Goal: Information Seeking & Learning: Get advice/opinions

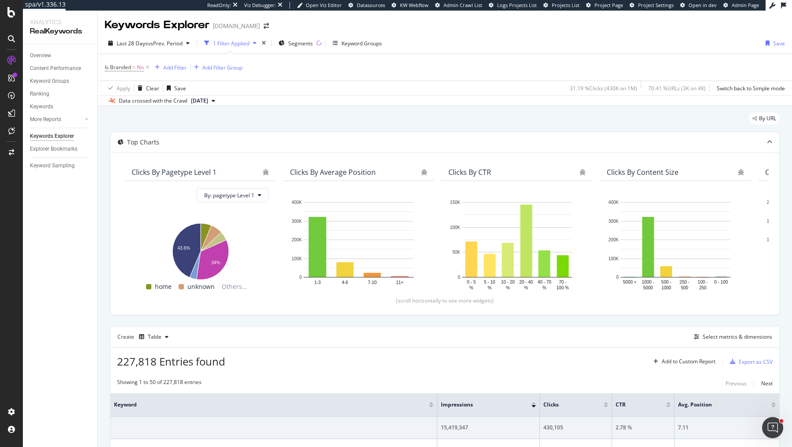
scroll to position [406, 0]
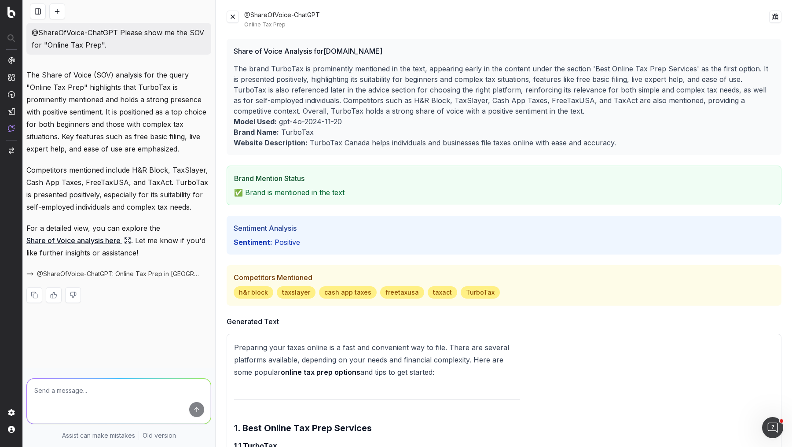
scroll to position [39, 0]
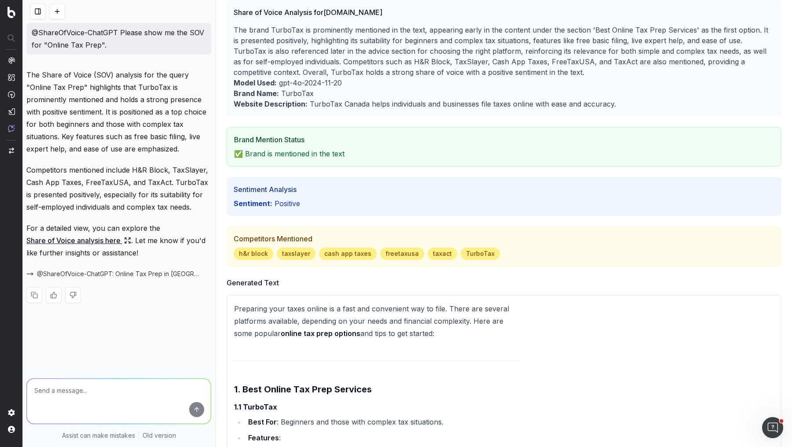
click at [34, 14] on button at bounding box center [38, 12] width 16 height 16
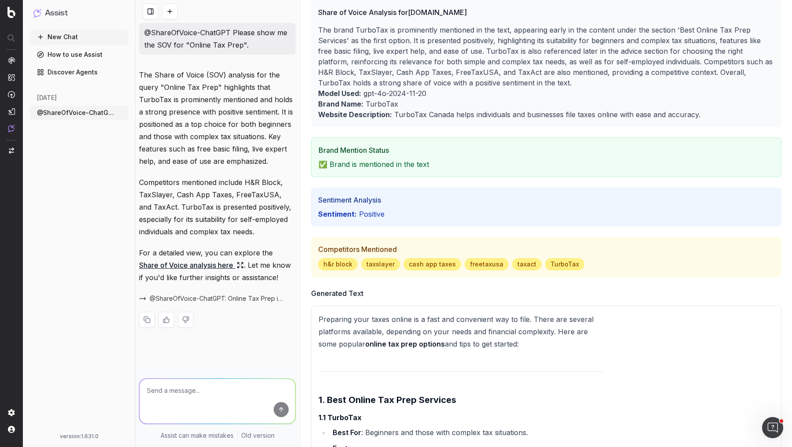
click at [120, 111] on icon "button" at bounding box center [122, 112] width 7 height 7
click at [138, 113] on span "Delete" at bounding box center [141, 112] width 19 height 9
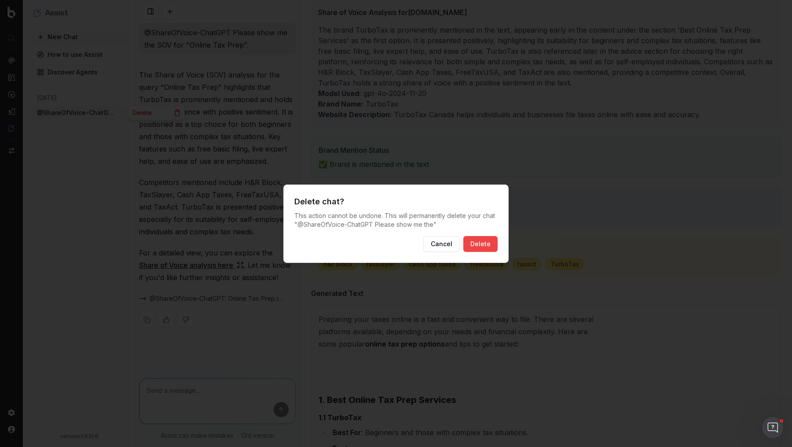
click at [481, 242] on button "Delete" at bounding box center [480, 244] width 34 height 16
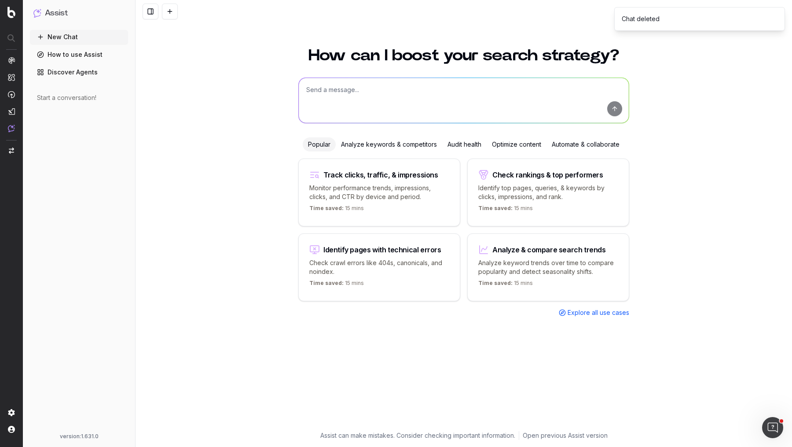
click at [453, 95] on textarea at bounding box center [464, 100] width 330 height 45
type textarea "@ShareOfVoice-ChatGPT Please show me the SOV for "Online Tax Prep"."
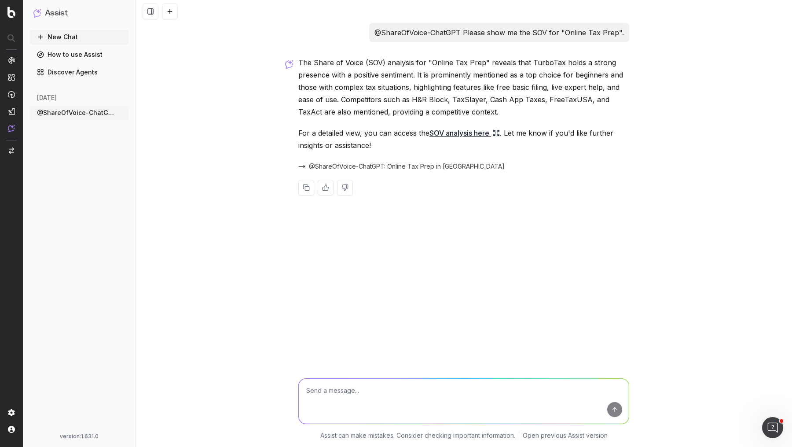
click at [499, 131] on icon at bounding box center [496, 132] width 7 height 7
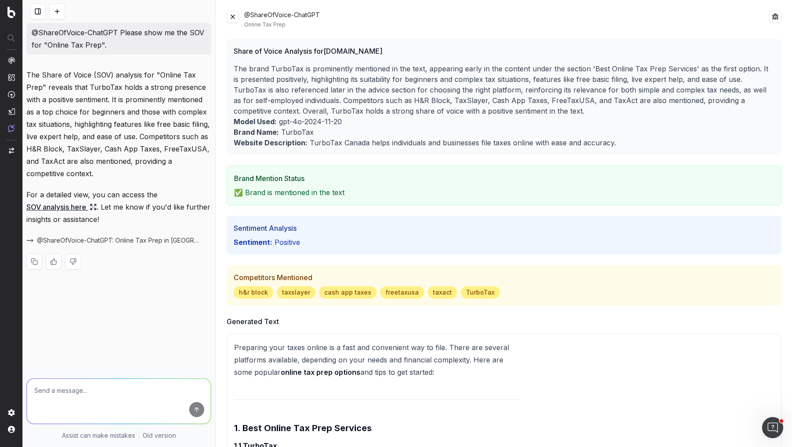
click at [377, 73] on p "The brand TurboTax is prominently mentioned in the text, appearing early in the…" at bounding box center [504, 89] width 541 height 53
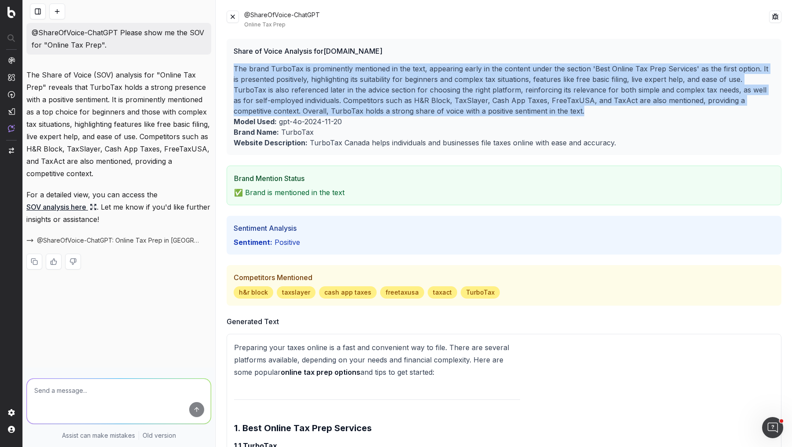
click at [377, 73] on p "The brand TurboTax is prominently mentioned in the text, appearing early in the…" at bounding box center [504, 89] width 541 height 53
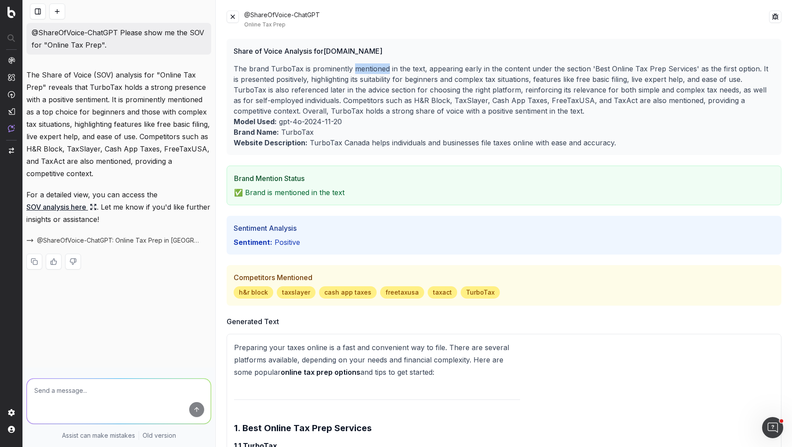
click at [377, 73] on p "The brand TurboTax is prominently mentioned in the text, appearing early in the…" at bounding box center [504, 89] width 541 height 53
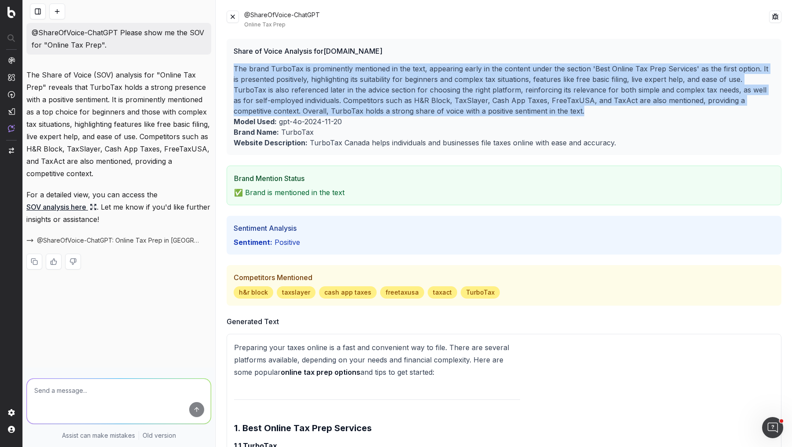
click at [377, 73] on p "The brand TurboTax is prominently mentioned in the text, appearing early in the…" at bounding box center [504, 89] width 541 height 53
click at [435, 73] on p "The brand TurboTax is prominently mentioned in the text, appearing early in the…" at bounding box center [504, 89] width 541 height 53
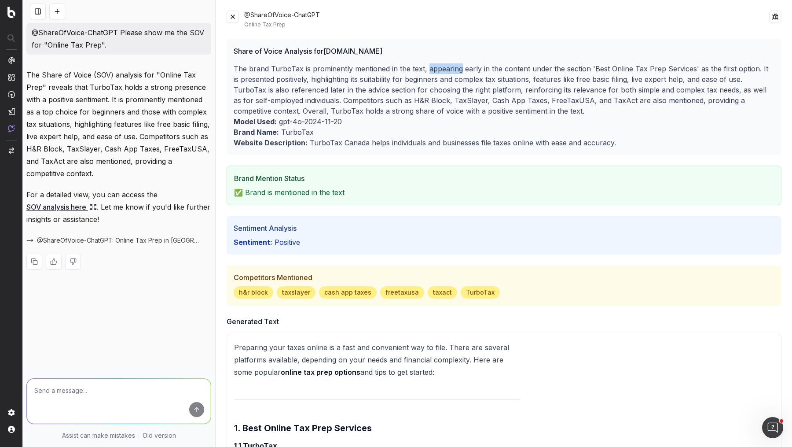
click at [435, 73] on p "The brand TurboTax is prominently mentioned in the text, appearing early in the…" at bounding box center [504, 89] width 541 height 53
click at [435, 80] on p "The brand TurboTax is prominently mentioned in the text, appearing early in the…" at bounding box center [504, 89] width 541 height 53
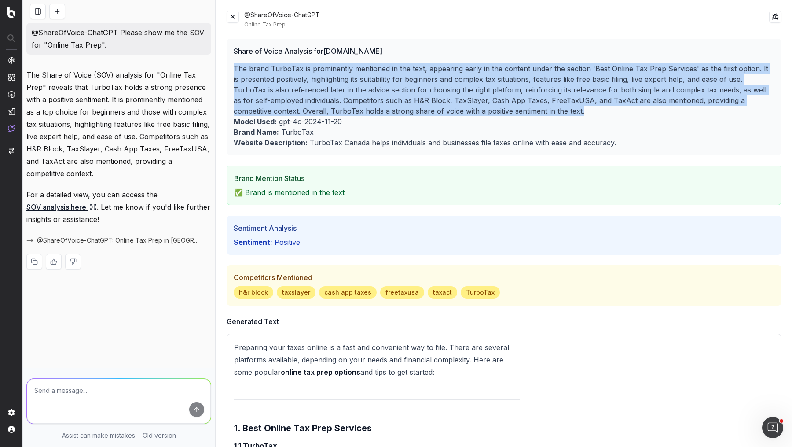
click at [435, 80] on p "The brand TurboTax is prominently mentioned in the text, appearing early in the…" at bounding box center [504, 89] width 541 height 53
click at [37, 16] on button at bounding box center [38, 12] width 16 height 16
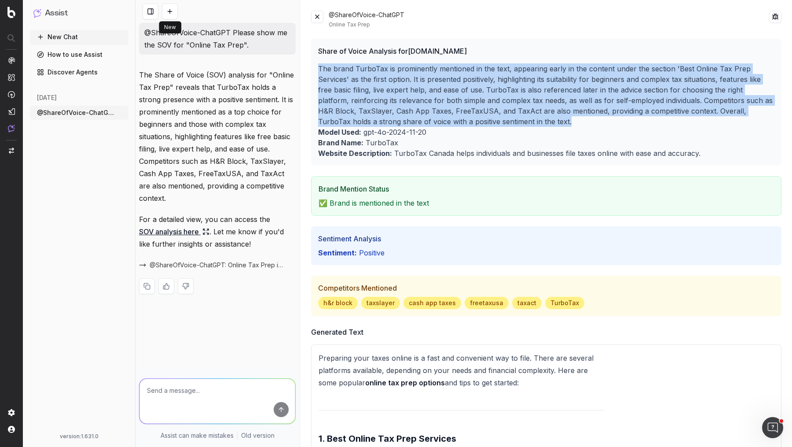
click at [174, 12] on button at bounding box center [170, 12] width 16 height 16
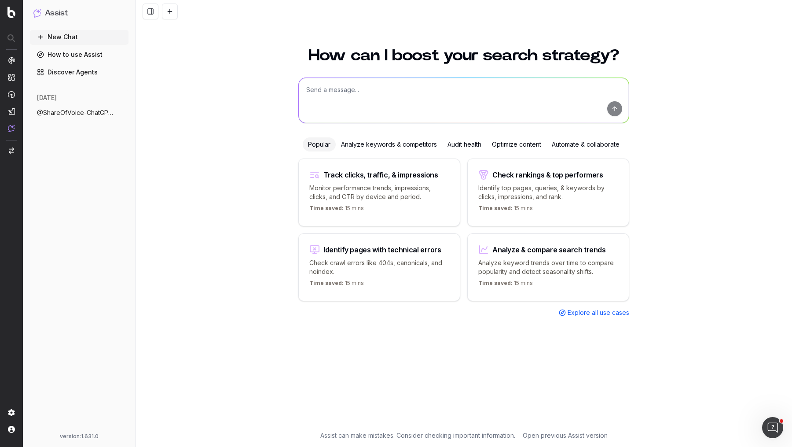
click at [379, 94] on textarea at bounding box center [464, 100] width 330 height 45
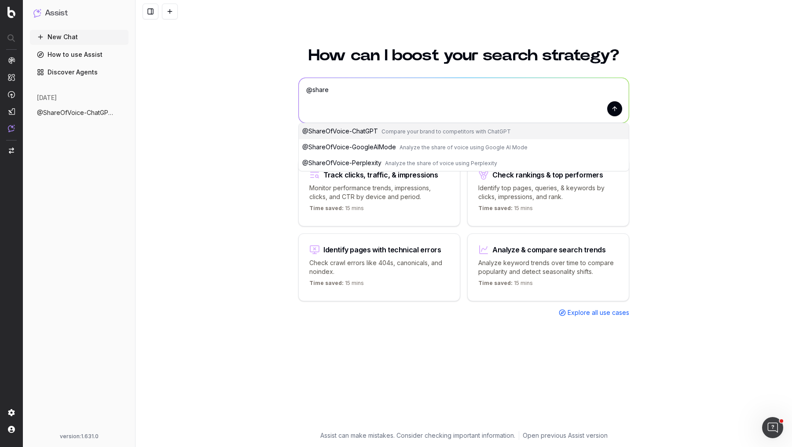
click at [337, 148] on span "@ ShareOfVoice-GoogleAIMode" at bounding box center [349, 146] width 94 height 7
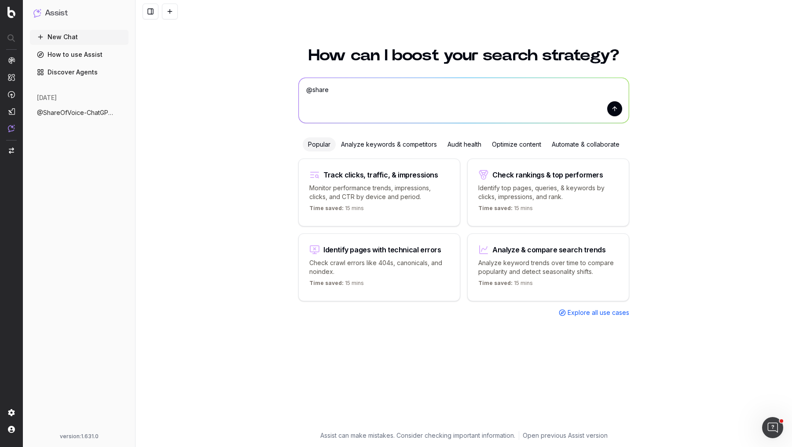
click at [443, 89] on textarea "@ShareOfVoice-GoogleAIMode" at bounding box center [464, 100] width 330 height 45
type textarea "@ShareOfVoice-GoogleAIMode "Internet Tax Prep""
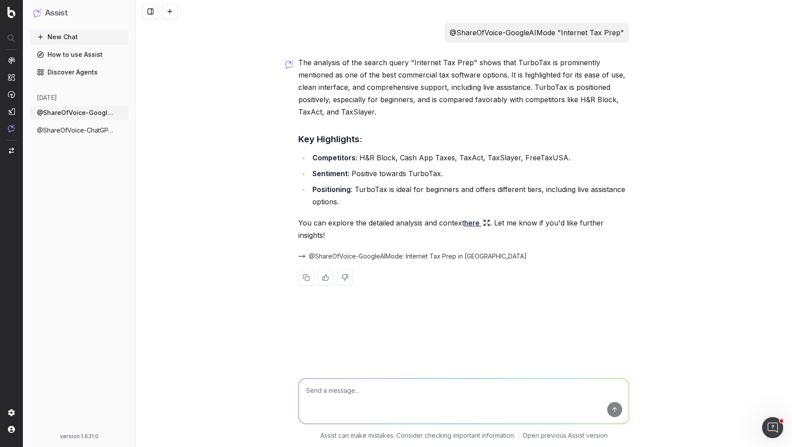
click at [474, 220] on link "here" at bounding box center [477, 222] width 26 height 12
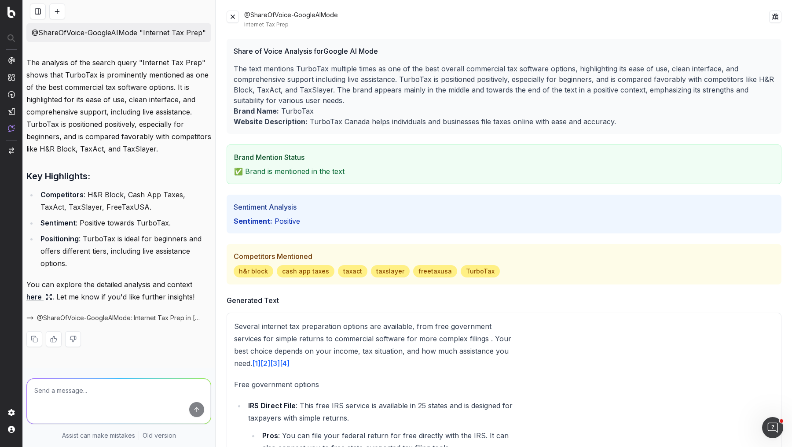
click at [234, 20] on button at bounding box center [233, 17] width 12 height 12
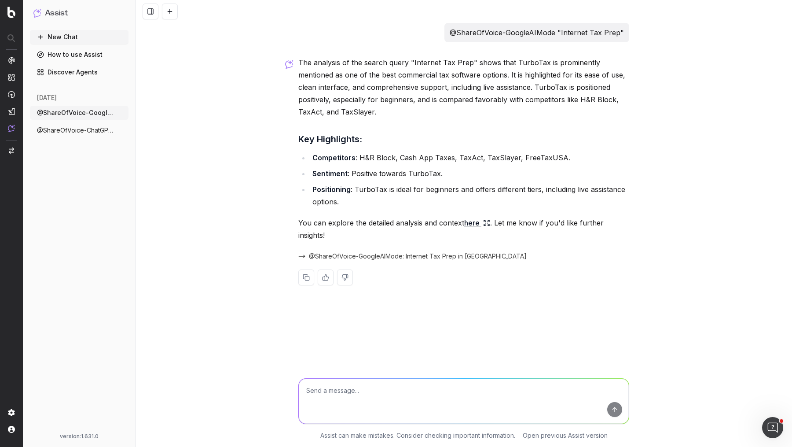
click at [418, 398] on textarea at bounding box center [464, 400] width 330 height 45
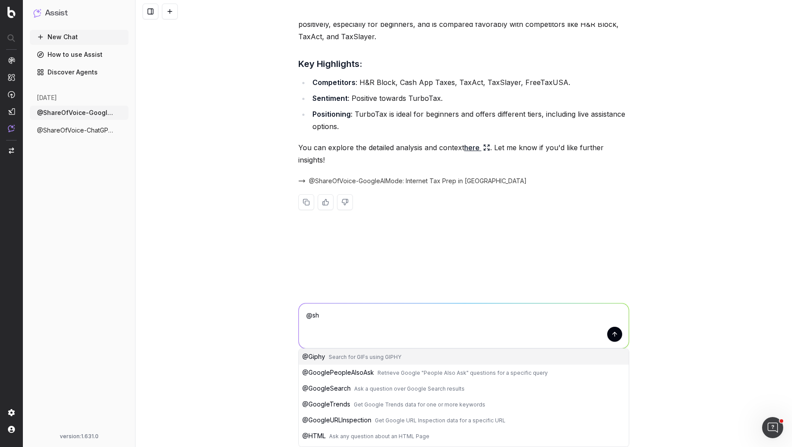
scroll to position [25, 0]
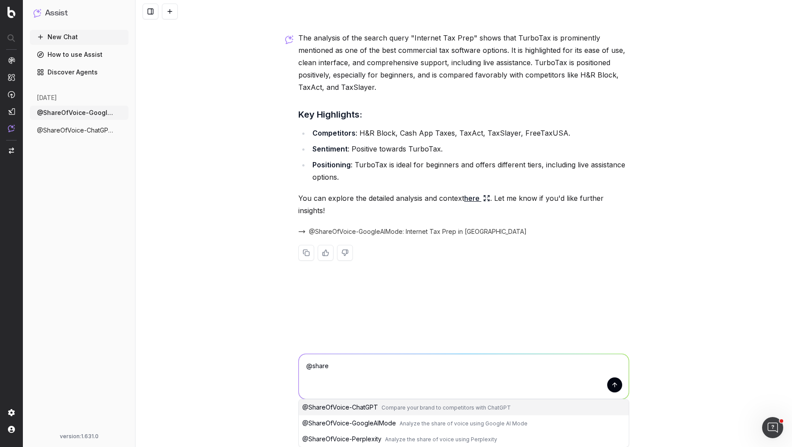
click at [396, 440] on span "Analyze the share of voice using Perplexity" at bounding box center [441, 439] width 112 height 7
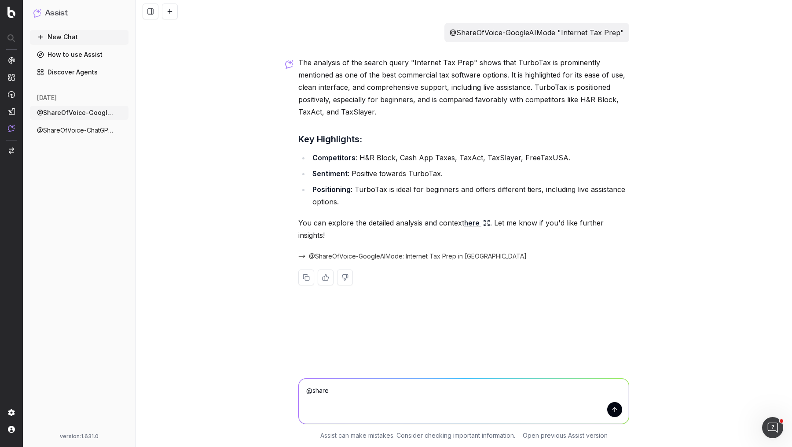
click at [451, 389] on textarea "@ShareOfVoice-Perplexity" at bounding box center [464, 400] width 330 height 45
type textarea "@ShareOfVoice-Perplexity "internet tax prep"."
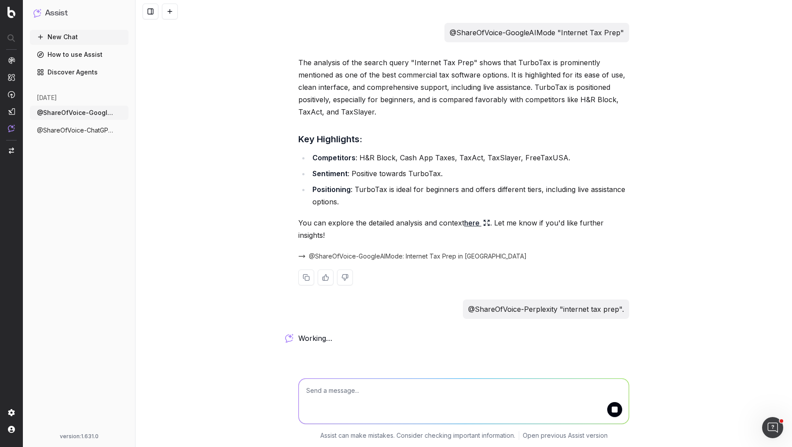
type textarea "d"
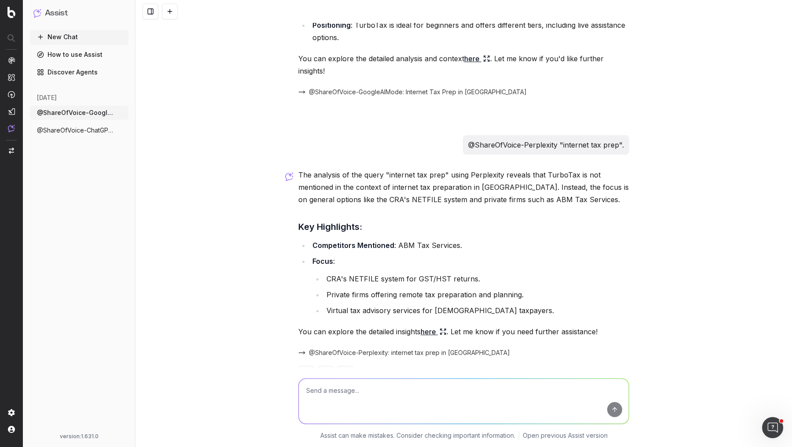
scroll to position [192, 0]
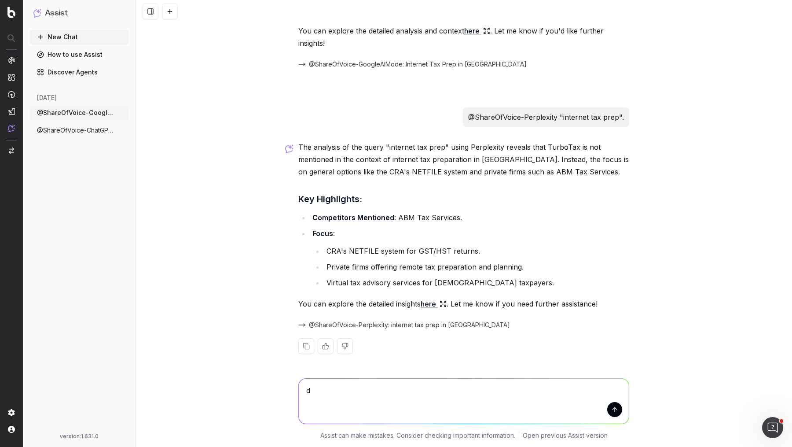
type textarea "d"
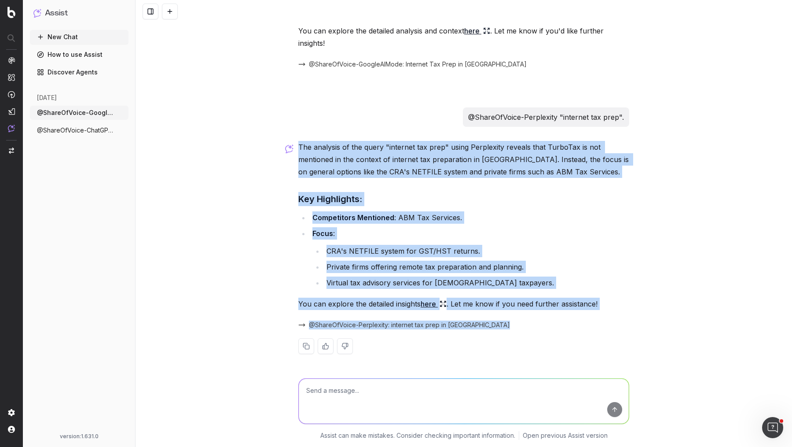
drag, startPoint x: 300, startPoint y: 143, endPoint x: 546, endPoint y: 330, distance: 309.0
click at [546, 330] on div "The analysis of the query "internet tax prep" using Perplexity reveals that Tur…" at bounding box center [463, 254] width 331 height 227
click at [480, 198] on h3 "Key Highlights:" at bounding box center [463, 199] width 331 height 14
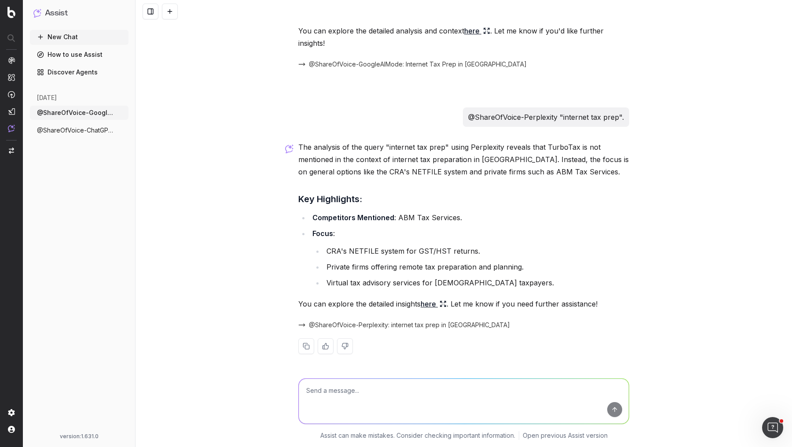
click at [436, 305] on link "here" at bounding box center [434, 303] width 26 height 12
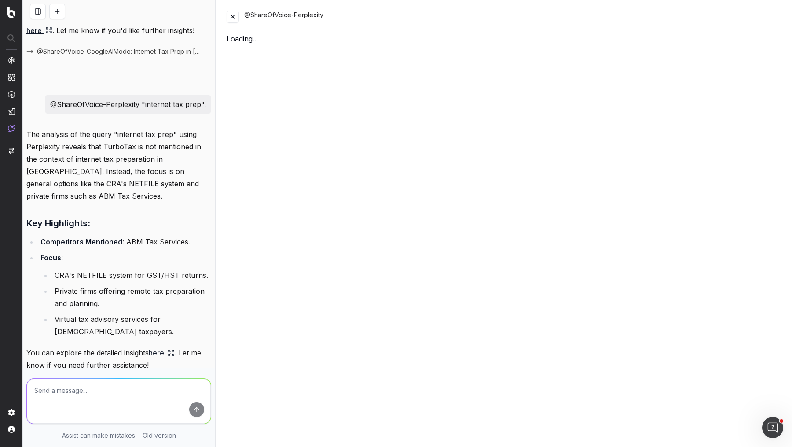
scroll to position [242, 0]
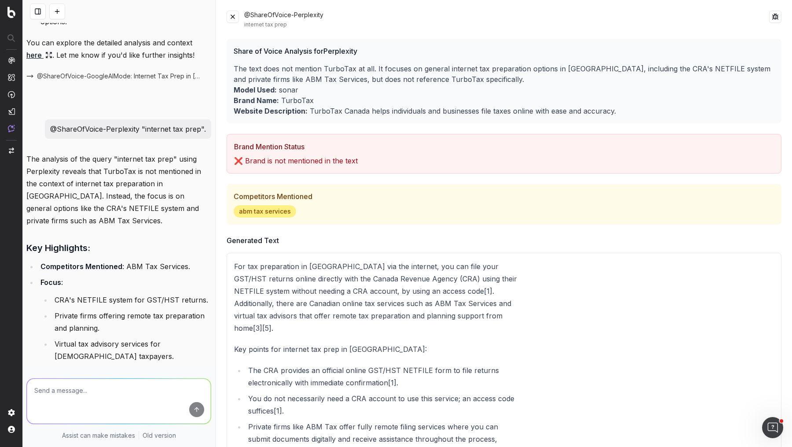
click at [236, 11] on button at bounding box center [233, 17] width 12 height 12
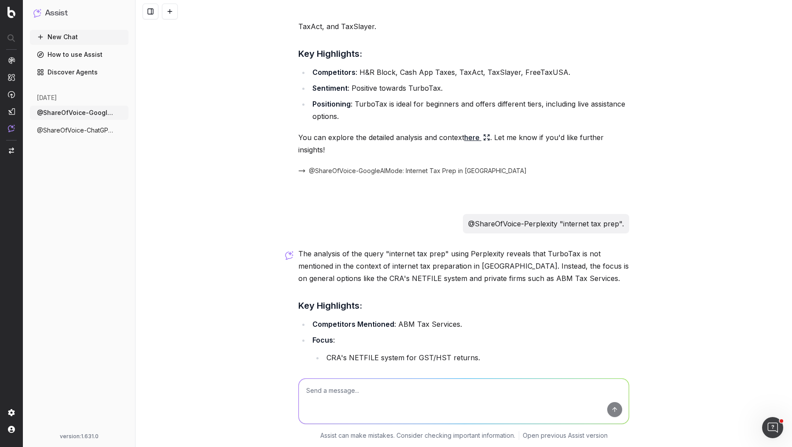
scroll to position [0, 0]
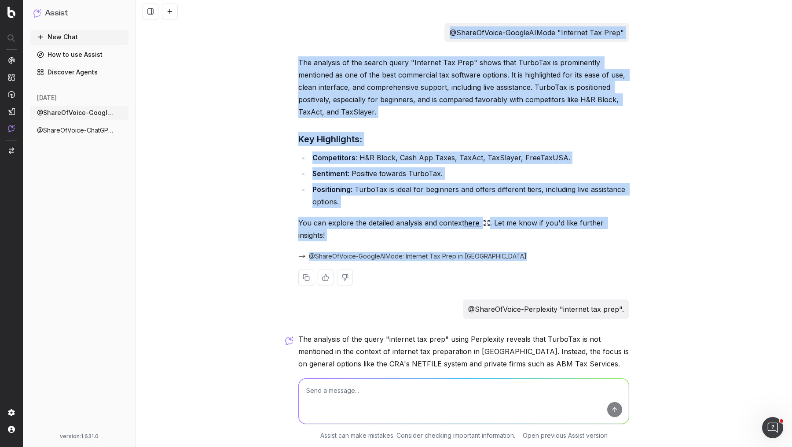
drag, startPoint x: 345, startPoint y: 29, endPoint x: 491, endPoint y: 253, distance: 266.8
click at [491, 253] on div "@ShareOfVoice-GoogleAIMode "Internet Tax Prep" The analysis of the search query…" at bounding box center [464, 291] width 338 height 537
click at [491, 253] on div "@ShareOfVoice-GoogleAIMode: Internet Tax Prep in CA" at bounding box center [463, 256] width 331 height 12
drag, startPoint x: 491, startPoint y: 253, endPoint x: 298, endPoint y: 33, distance: 291.9
click at [298, 33] on div "@ShareOfVoice-GoogleAIMode "Internet Tax Prep" The analysis of the search query…" at bounding box center [464, 291] width 338 height 537
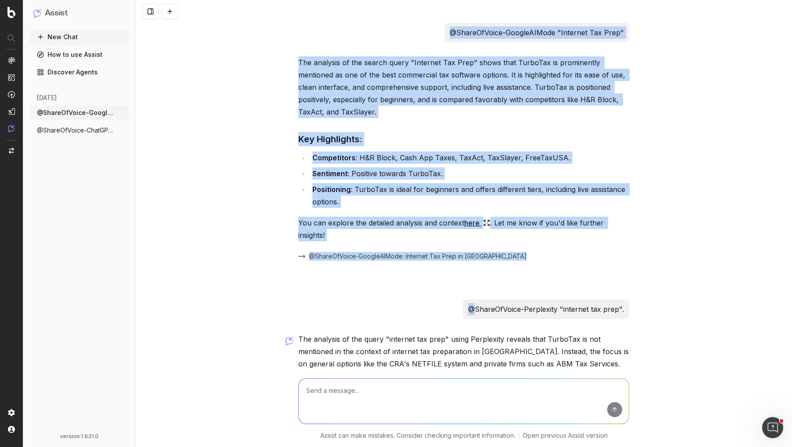
click at [298, 33] on div "@ShareOfVoice-GoogleAIMode "Internet Tax Prep"" at bounding box center [463, 32] width 331 height 19
drag, startPoint x: 298, startPoint y: 33, endPoint x: 483, endPoint y: 250, distance: 285.3
click at [483, 250] on div "@ShareOfVoice-GoogleAIMode "Internet Tax Prep" The analysis of the search query…" at bounding box center [464, 291] width 338 height 537
click at [483, 250] on div "@ShareOfVoice-GoogleAIMode: Internet Tax Prep in CA" at bounding box center [463, 256] width 331 height 12
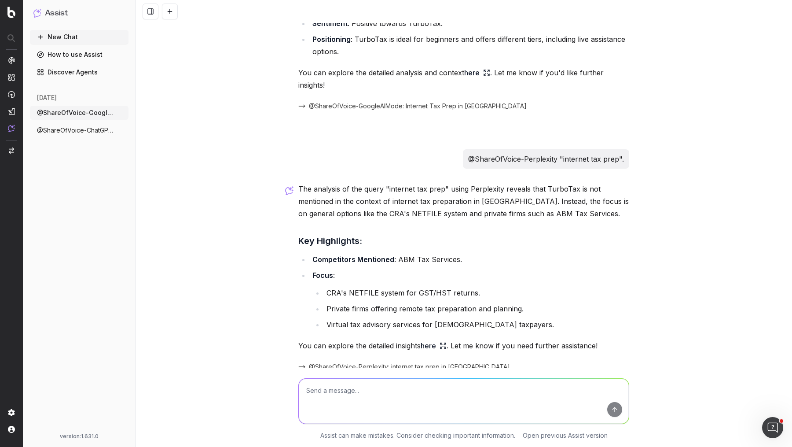
scroll to position [192, 0]
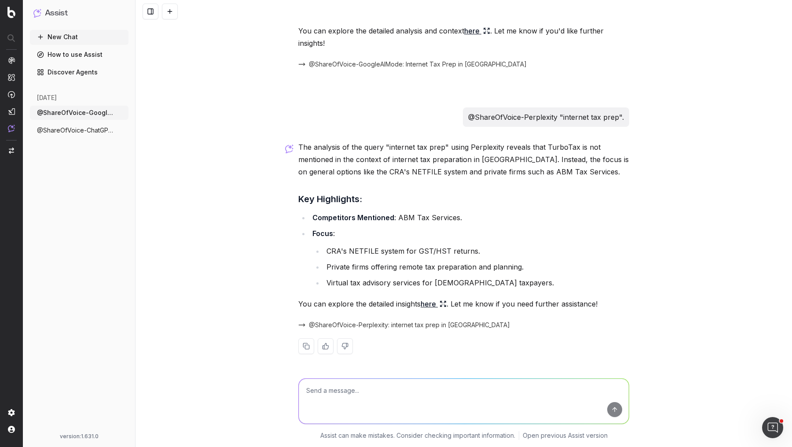
click at [446, 304] on icon at bounding box center [443, 303] width 7 height 7
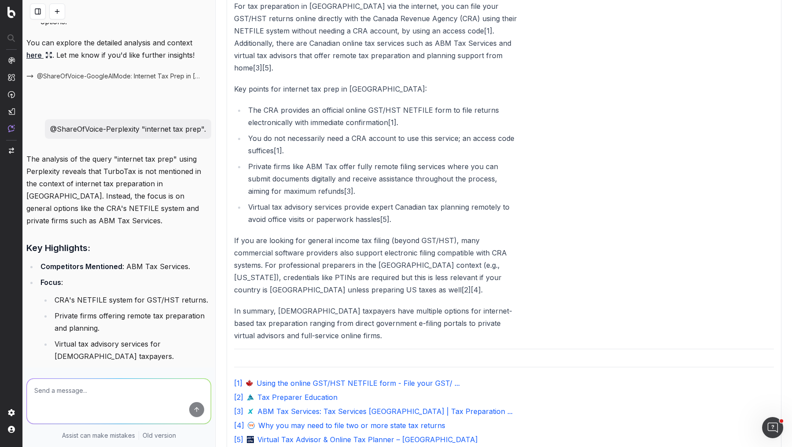
scroll to position [262, 0]
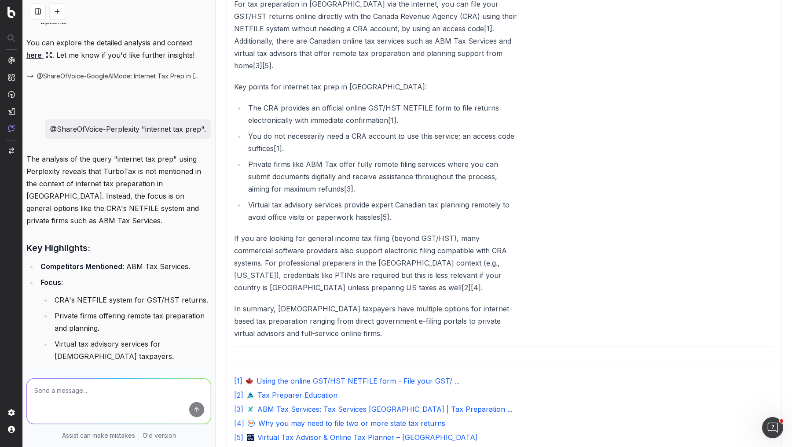
click at [359, 247] on p "If you are looking for general income tax filing (beyond GST/HST), many commerc…" at bounding box center [377, 263] width 286 height 62
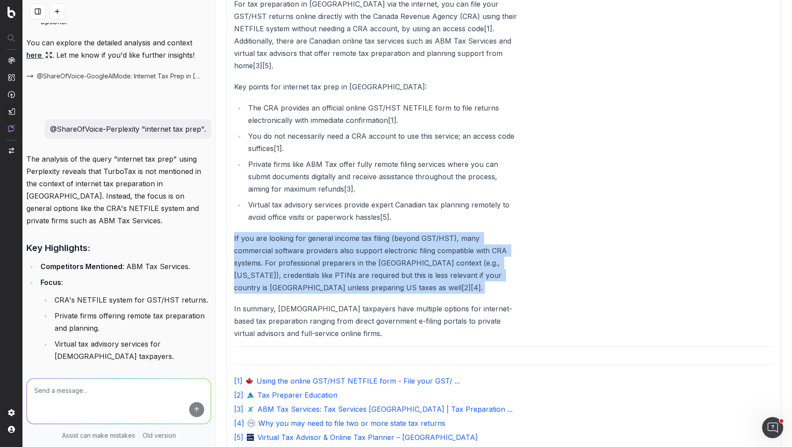
click at [359, 247] on p "If you are looking for general income tax filing (beyond GST/HST), many commerc…" at bounding box center [377, 263] width 286 height 62
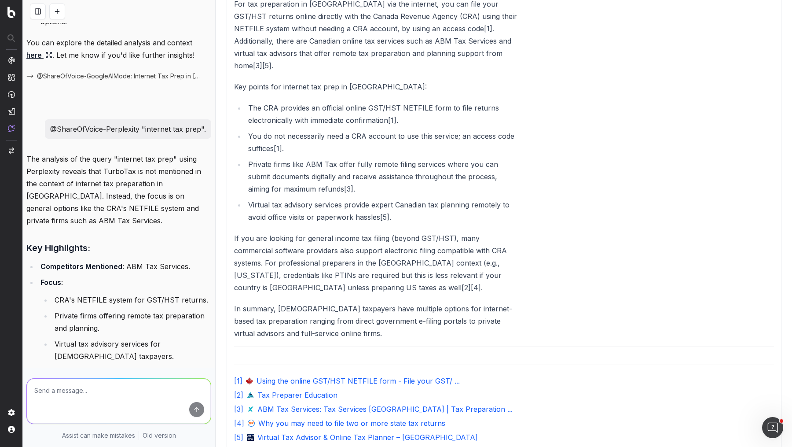
click at [360, 313] on p "In summary, Canadian taxpayers have multiple options for internet-based tax pre…" at bounding box center [377, 320] width 286 height 37
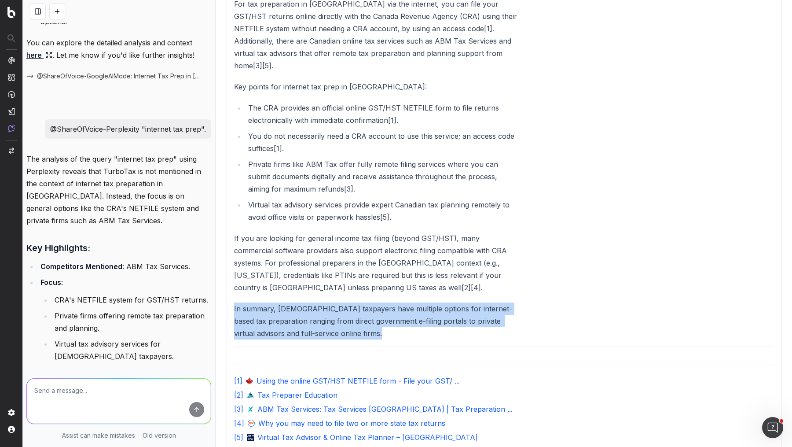
click at [360, 313] on p "In summary, Canadian taxpayers have multiple options for internet-based tax pre…" at bounding box center [377, 320] width 286 height 37
click at [166, 436] on link "Old version" at bounding box center [159, 435] width 33 height 9
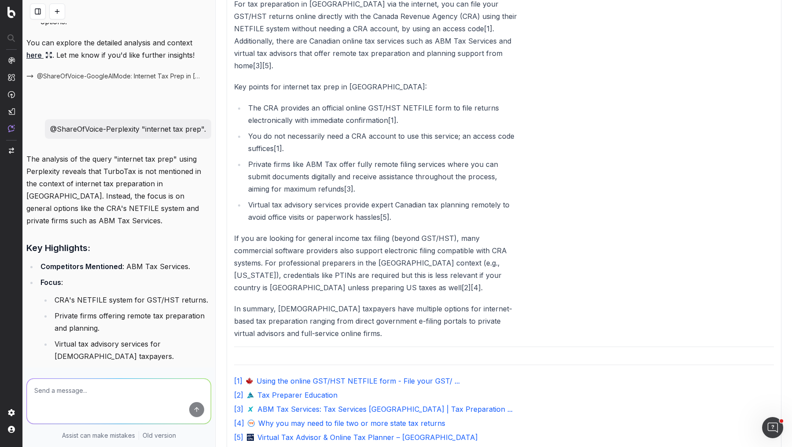
click at [165, 440] on div "Assist can make mistakes Old version" at bounding box center [119, 439] width 192 height 16
click at [164, 436] on link "Old version" at bounding box center [159, 435] width 33 height 9
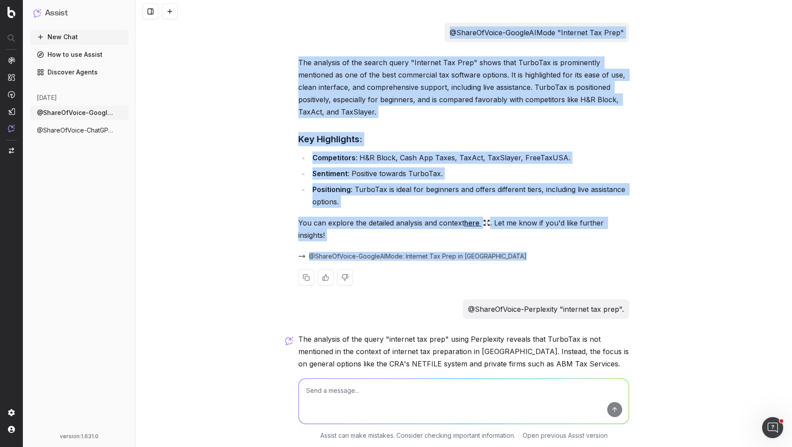
drag, startPoint x: 437, startPoint y: 31, endPoint x: 537, endPoint y: 263, distance: 252.5
click at [537, 263] on div "@ShareOfVoice-GoogleAIMode "Internet Tax Prep" The analysis of the search query…" at bounding box center [464, 291] width 338 height 537
click at [537, 263] on div "The analysis of the search query "Internet Tax Prep" shows that TurboTax is pro…" at bounding box center [463, 177] width 331 height 243
drag, startPoint x: 537, startPoint y: 263, endPoint x: 268, endPoint y: 40, distance: 349.7
click at [268, 40] on div "@ShareOfVoice-GoogleAIMode "Internet Tax Prep" The analysis of the search query…" at bounding box center [464, 223] width 656 height 447
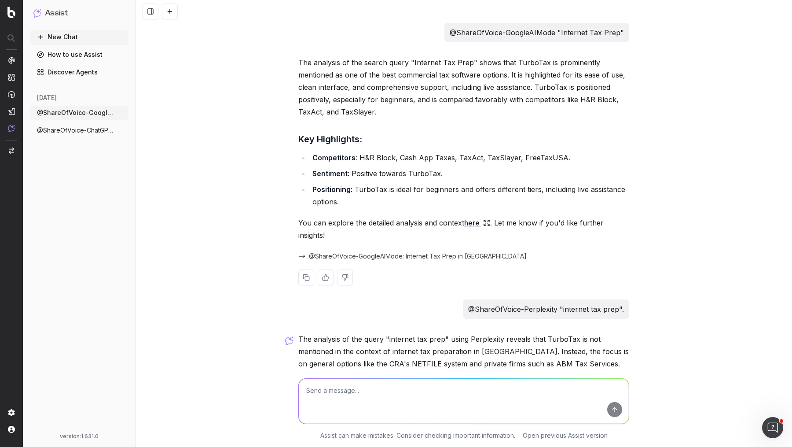
click at [407, 76] on p "The analysis of the search query "Internet Tax Prep" shows that TurboTax is pro…" at bounding box center [463, 87] width 331 height 62
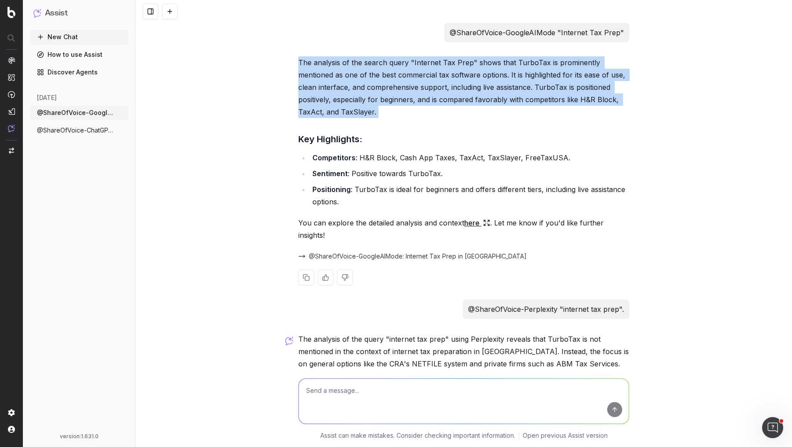
click at [407, 76] on p "The analysis of the search query "Internet Tax Prep" shows that TurboTax is pro…" at bounding box center [463, 87] width 331 height 62
click at [428, 106] on p "The analysis of the search query "Internet Tax Prep" shows that TurboTax is pro…" at bounding box center [463, 87] width 331 height 62
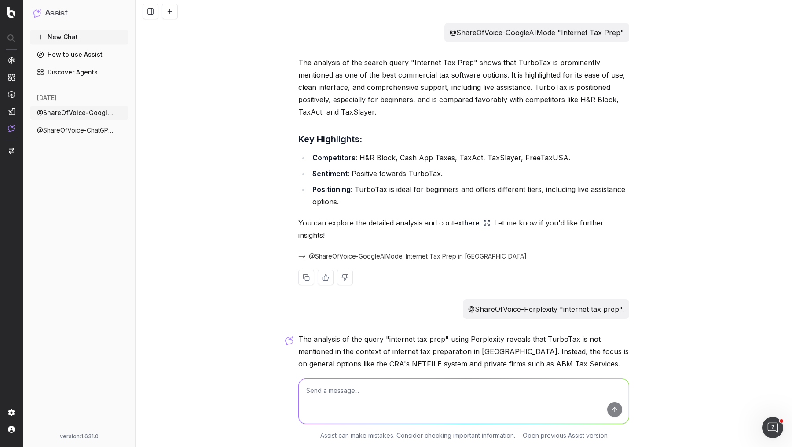
click at [428, 106] on p "The analysis of the search query "Internet Tax Prep" shows that TurboTax is pro…" at bounding box center [463, 87] width 331 height 62
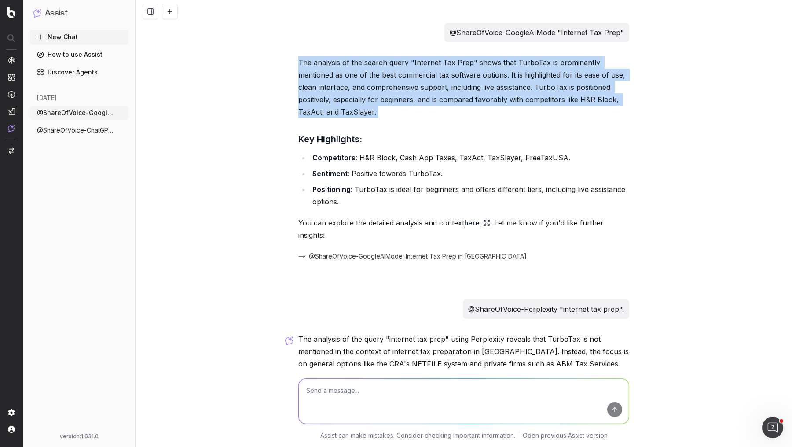
click at [280, 57] on div "@ShareOfVoice-GoogleAIMode "Internet Tax Prep" The analysis of the search query…" at bounding box center [464, 223] width 656 height 447
drag, startPoint x: 302, startPoint y: 31, endPoint x: 561, endPoint y: 110, distance: 270.9
click at [561, 110] on div "@ShareOfVoice-GoogleAIMode "Internet Tax Prep" The analysis of the search query…" at bounding box center [464, 291] width 338 height 537
click at [561, 110] on p "The analysis of the search query "Internet Tax Prep" shows that TurboTax is pro…" at bounding box center [463, 87] width 331 height 62
drag, startPoint x: 561, startPoint y: 110, endPoint x: 450, endPoint y: 19, distance: 143.3
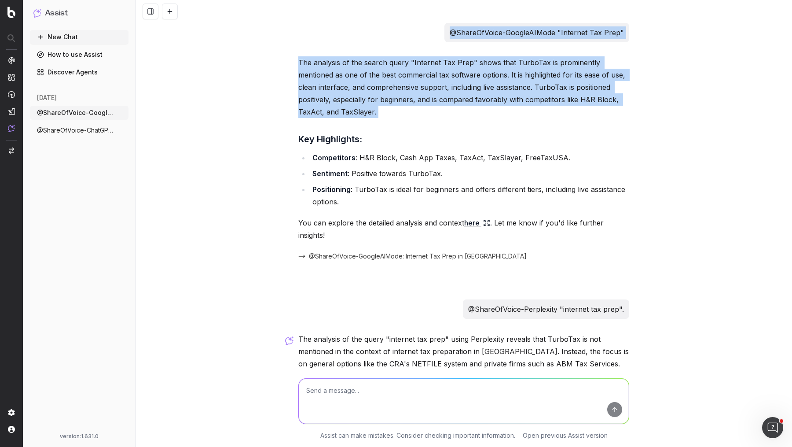
click at [450, 19] on div "@ShareOfVoice-GoogleAIMode "Internet Tax Prep" The analysis of the search query…" at bounding box center [464, 223] width 656 height 447
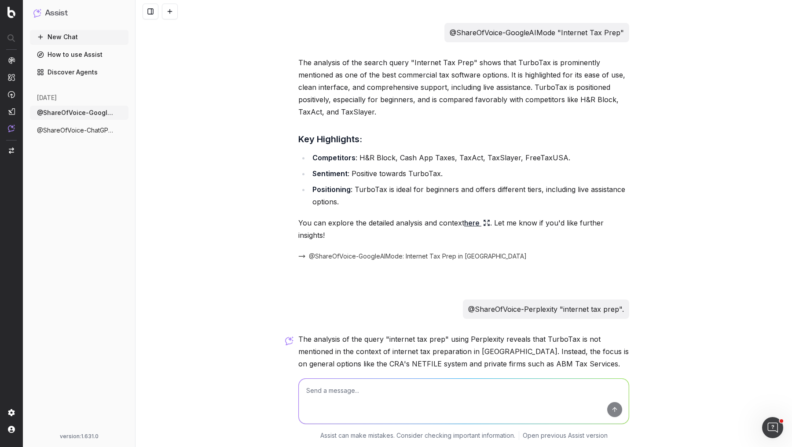
click at [450, 19] on div at bounding box center [464, 11] width 656 height 23
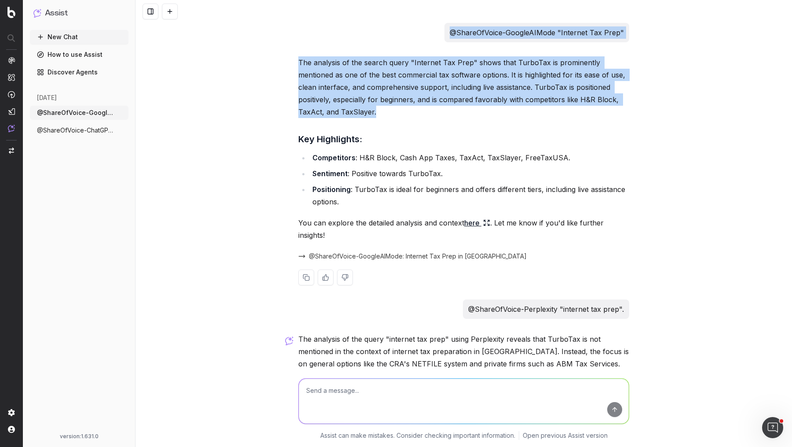
drag, startPoint x: 443, startPoint y: 15, endPoint x: 540, endPoint y: 116, distance: 139.7
click at [540, 116] on div "@ShareOfVoice-GoogleAIMode "Internet Tax Prep" The analysis of the search query…" at bounding box center [464, 223] width 656 height 447
click at [540, 116] on p "The analysis of the search query "Internet Tax Prep" shows that TurboTax is pro…" at bounding box center [463, 87] width 331 height 62
drag, startPoint x: 540, startPoint y: 116, endPoint x: 445, endPoint y: 22, distance: 133.8
click at [445, 22] on div "@ShareOfVoice-GoogleAIMode "Internet Tax Prep" The analysis of the search query…" at bounding box center [464, 223] width 656 height 447
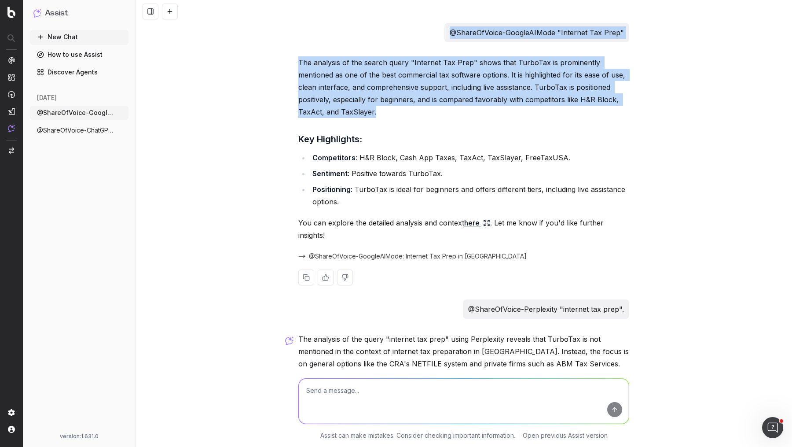
drag, startPoint x: 445, startPoint y: 22, endPoint x: 549, endPoint y: 115, distance: 140.2
click at [549, 115] on div "@ShareOfVoice-GoogleAIMode "Internet Tax Prep" The analysis of the search query…" at bounding box center [464, 223] width 656 height 447
click at [549, 115] on p "The analysis of the search query "Internet Tax Prep" shows that TurboTax is pro…" at bounding box center [463, 87] width 331 height 62
drag, startPoint x: 549, startPoint y: 115, endPoint x: 442, endPoint y: 27, distance: 138.5
click at [442, 27] on div "@ShareOfVoice-GoogleAIMode "Internet Tax Prep" The analysis of the search query…" at bounding box center [464, 291] width 338 height 537
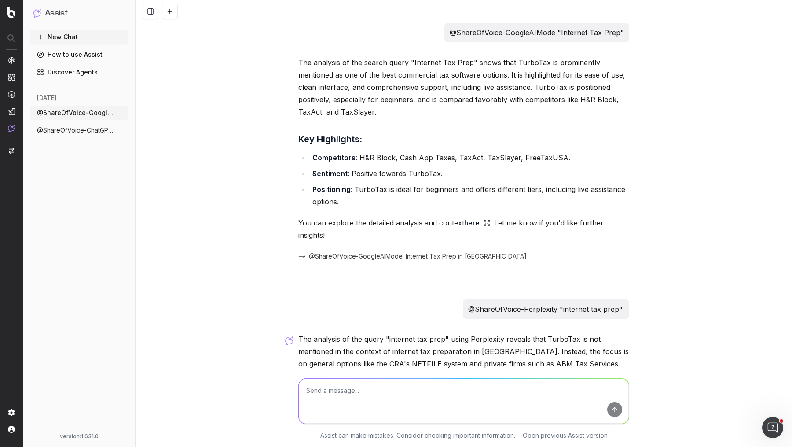
click at [440, 16] on div at bounding box center [464, 11] width 656 height 23
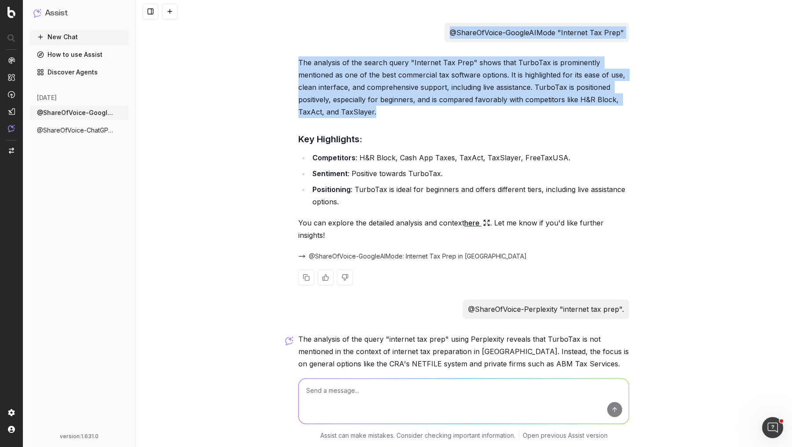
drag, startPoint x: 440, startPoint y: 16, endPoint x: 547, endPoint y: 111, distance: 142.7
click at [547, 111] on div "@ShareOfVoice-GoogleAIMode "Internet Tax Prep" The analysis of the search query…" at bounding box center [464, 223] width 656 height 447
click at [547, 111] on p "The analysis of the search query "Internet Tax Prep" shows that TurboTax is pro…" at bounding box center [463, 87] width 331 height 62
drag, startPoint x: 547, startPoint y: 111, endPoint x: 449, endPoint y: 24, distance: 130.9
click at [449, 24] on div "@ShareOfVoice-GoogleAIMode "Internet Tax Prep" The analysis of the search query…" at bounding box center [464, 291] width 338 height 537
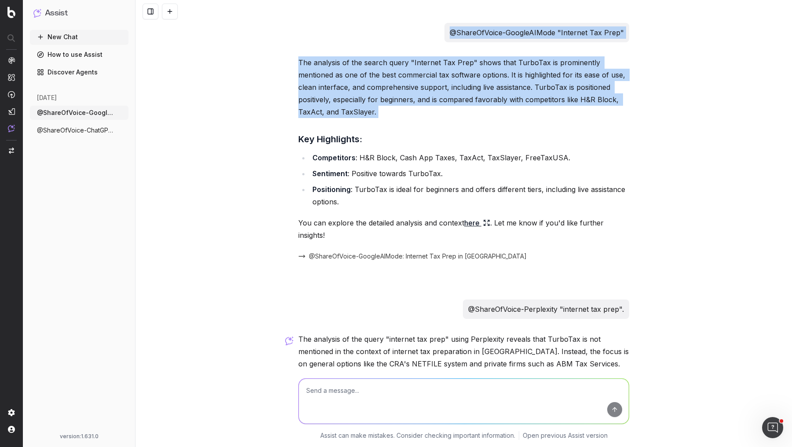
click at [449, 24] on div "@ShareOfVoice-GoogleAIMode "Internet Tax Prep"" at bounding box center [536, 32] width 185 height 19
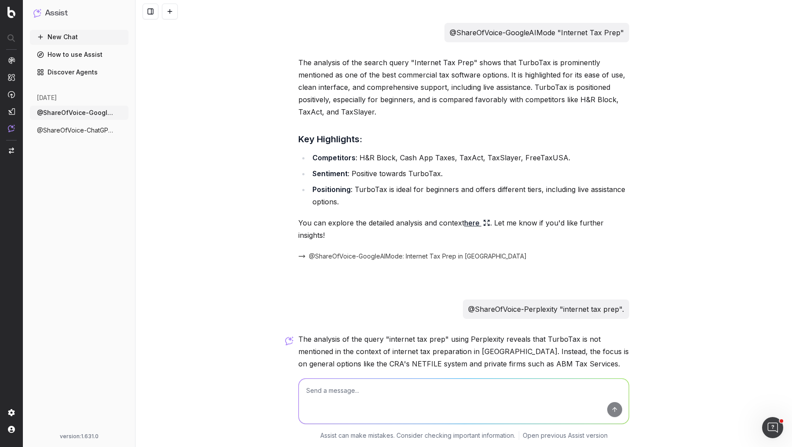
click at [546, 34] on p "@ShareOfVoice-GoogleAIMode "Internet Tax Prep"" at bounding box center [537, 32] width 174 height 12
copy p "@ShareOfVoice-GoogleAIMode "Internet Tax Prep""
click at [123, 110] on icon "button" at bounding box center [122, 112] width 7 height 7
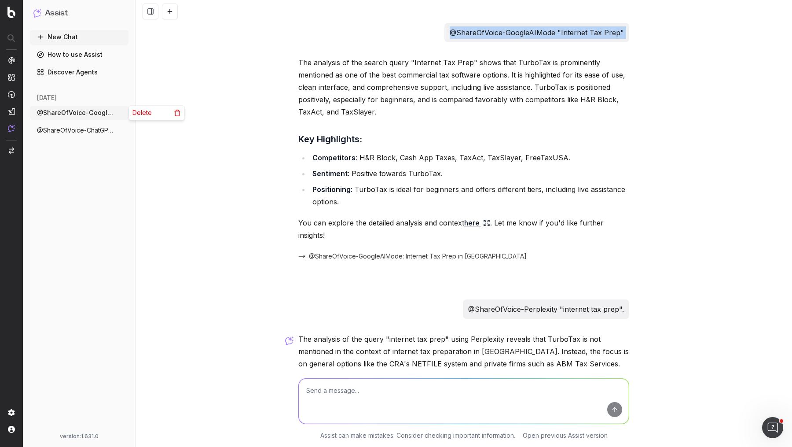
click at [143, 113] on span "Delete" at bounding box center [141, 112] width 19 height 9
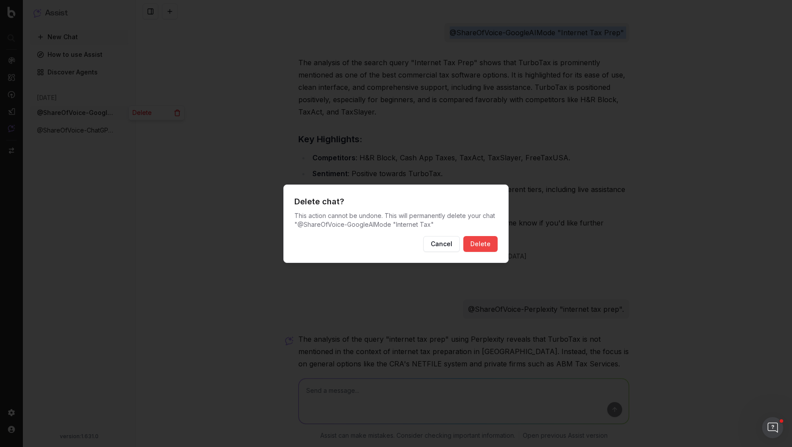
click at [480, 249] on button "Delete" at bounding box center [480, 244] width 34 height 16
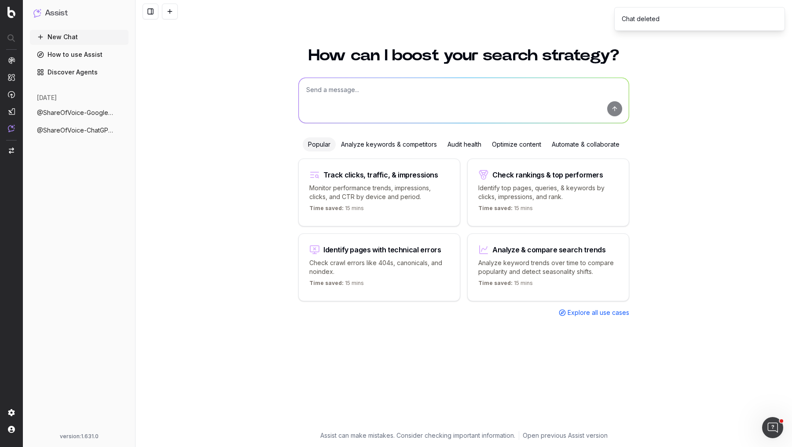
click at [121, 127] on icon "button" at bounding box center [122, 130] width 7 height 7
click at [131, 131] on div "Assist New Chat How to use Assist Discover Agents today @ShareOfVoice-ChatGPT P…" at bounding box center [79, 223] width 113 height 447
click at [120, 111] on icon "button" at bounding box center [122, 112] width 7 height 7
click at [136, 110] on span "Delete" at bounding box center [141, 112] width 19 height 9
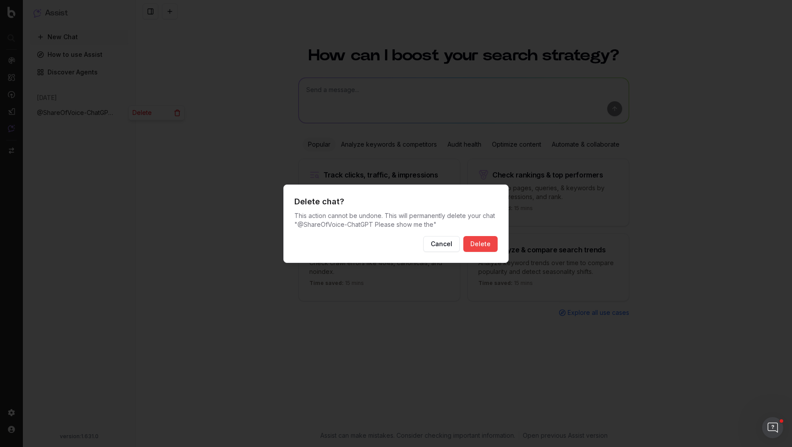
click at [477, 245] on button "Delete" at bounding box center [480, 244] width 34 height 16
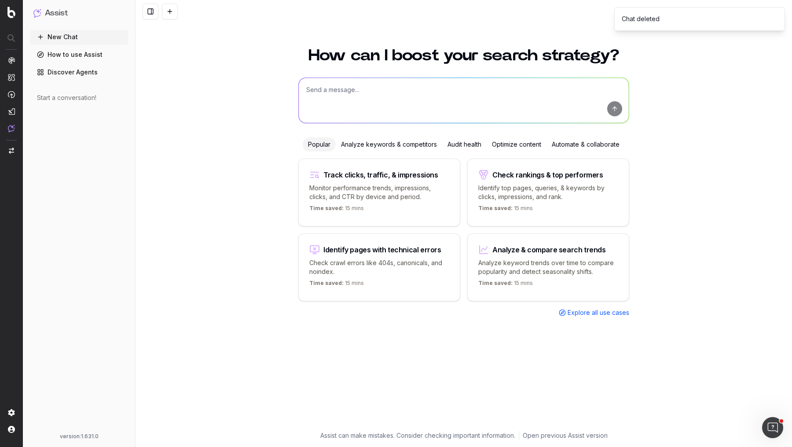
click at [426, 100] on textarea at bounding box center [464, 100] width 330 height 45
paste textarea "@ShareOfVoice-GoogleAIMode "Internet Tax Prep""
type textarea "@ShareOfVoice-GoogleAIMode "Internet Tax Prep""
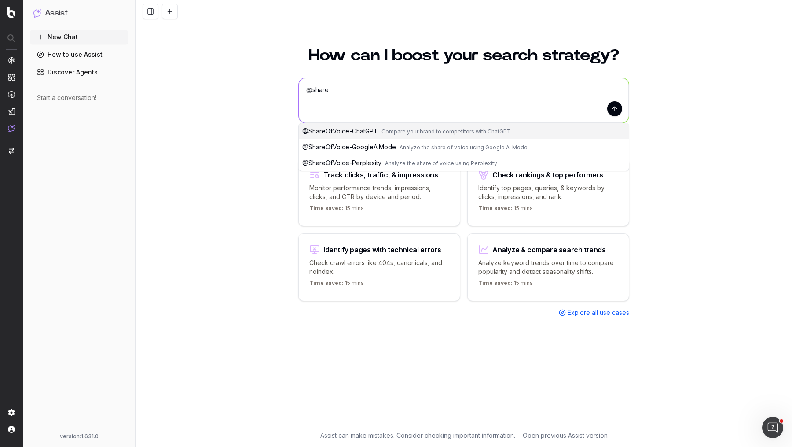
click at [446, 132] on span "Compare your brand to competitors with ChatGPT" at bounding box center [445, 131] width 129 height 7
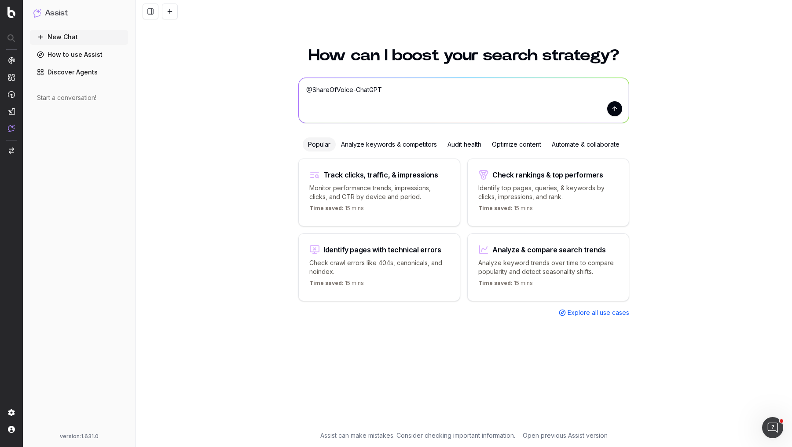
click at [473, 89] on textarea "@ShareOfVoice-ChatGPT" at bounding box center [464, 100] width 330 height 45
type textarea "@ShareOfVoice-ChatGPT Show SOV for "Internet Tax Prep"."
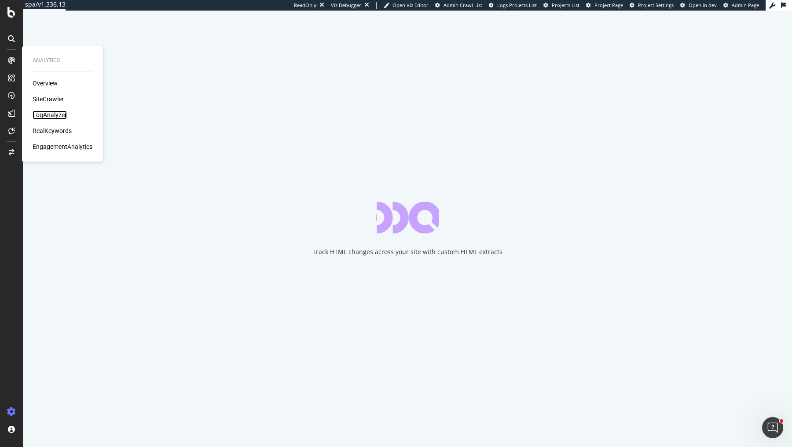
click at [45, 112] on div "LogAnalyzer" at bounding box center [50, 114] width 34 height 9
